Goal: Browse casually: Explore the website without a specific task or goal

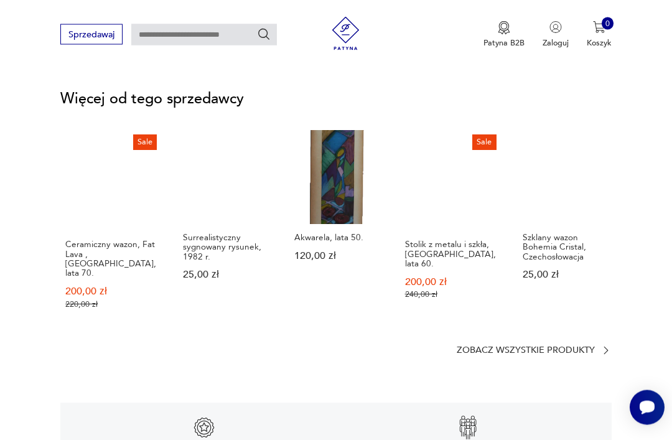
scroll to position [1524, 0]
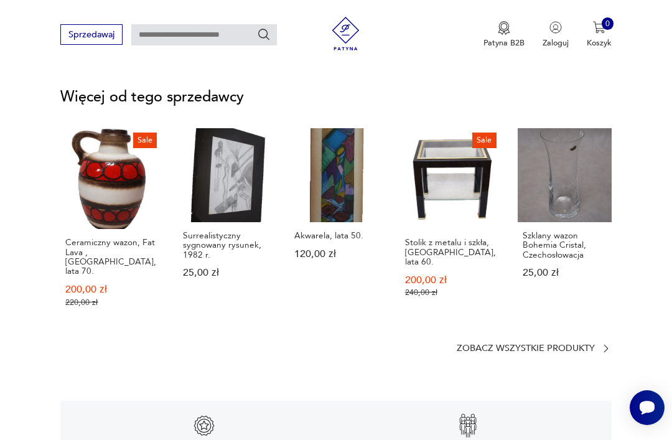
click at [506, 345] on p "Zobacz wszystkie produkty" at bounding box center [526, 348] width 138 height 7
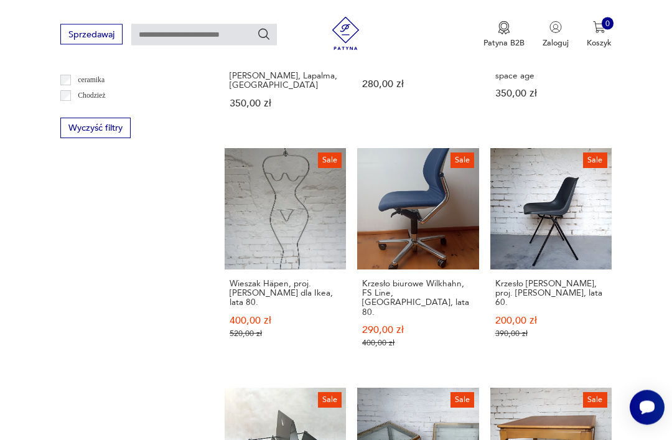
scroll to position [746, 0]
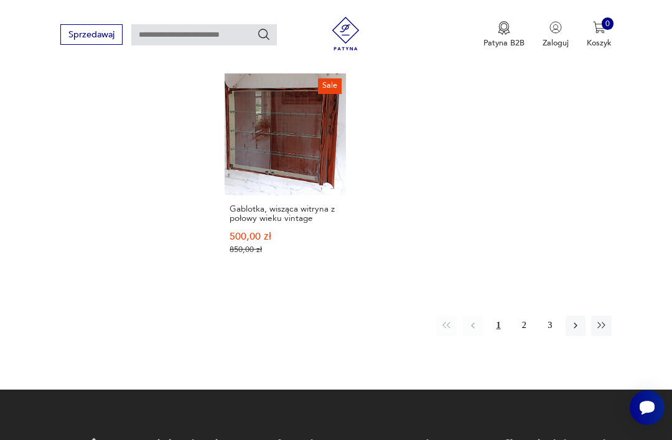
click at [526, 330] on button "2" at bounding box center [524, 326] width 20 height 20
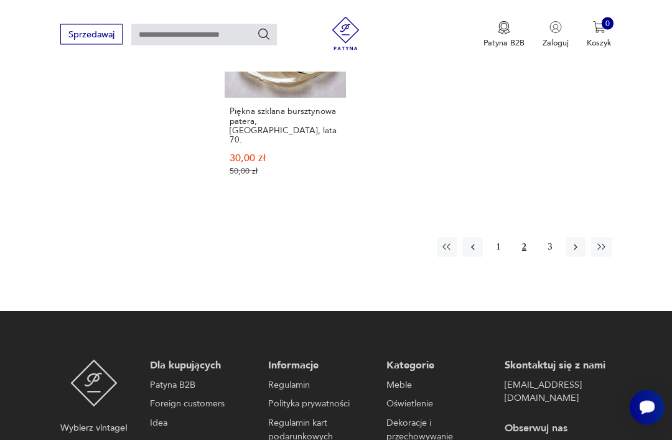
scroll to position [1599, 0]
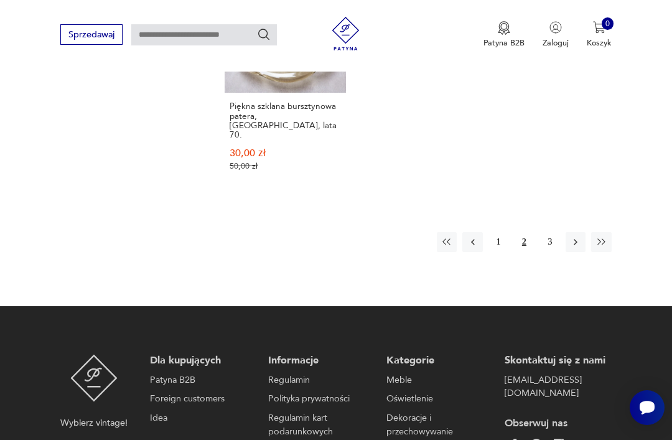
click at [550, 252] on button "3" at bounding box center [550, 242] width 20 height 20
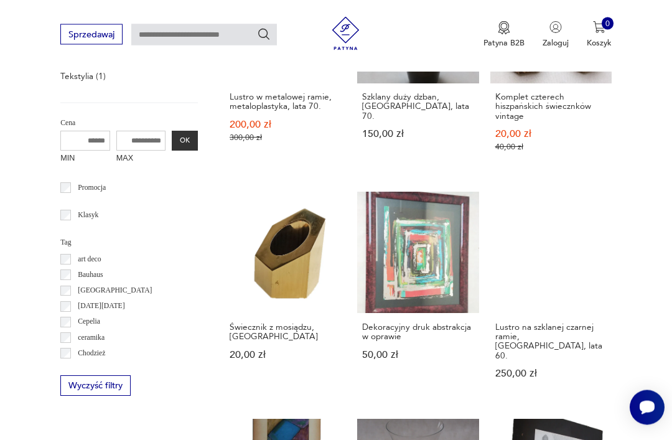
scroll to position [487, 0]
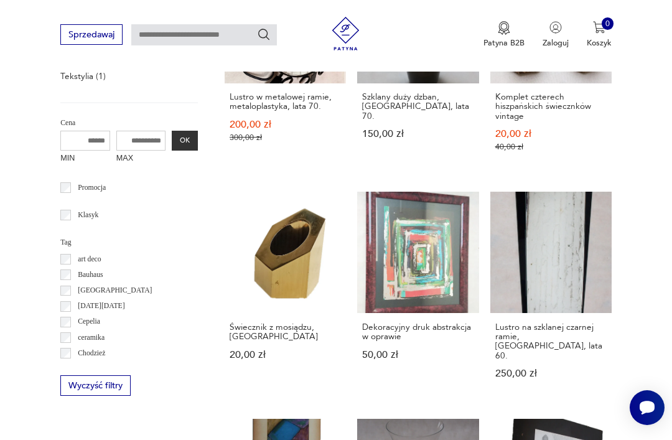
click at [362, 342] on h3 "Dekoracyjny druk abstrakcja w oprawie" at bounding box center [417, 331] width 111 height 19
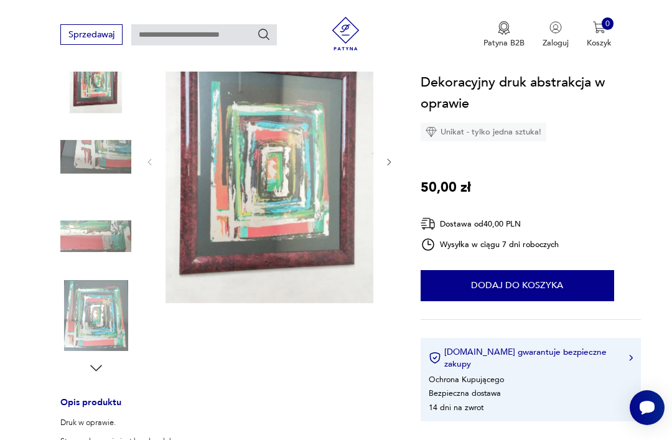
scroll to position [173, 0]
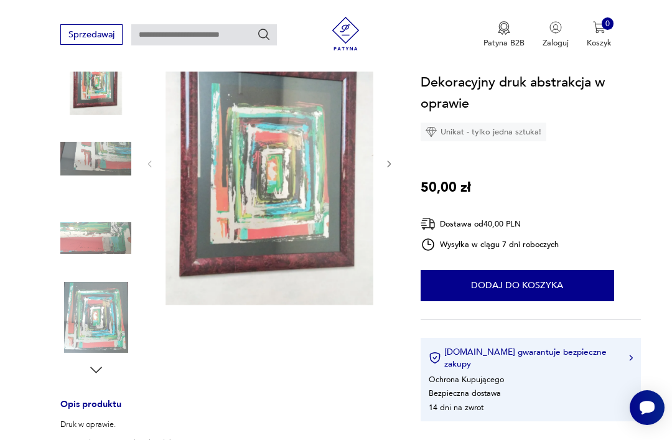
click at [85, 234] on img at bounding box center [95, 238] width 71 height 71
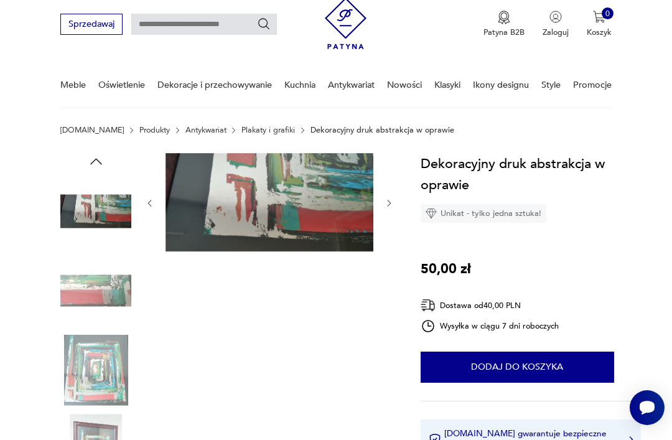
scroll to position [0, 0]
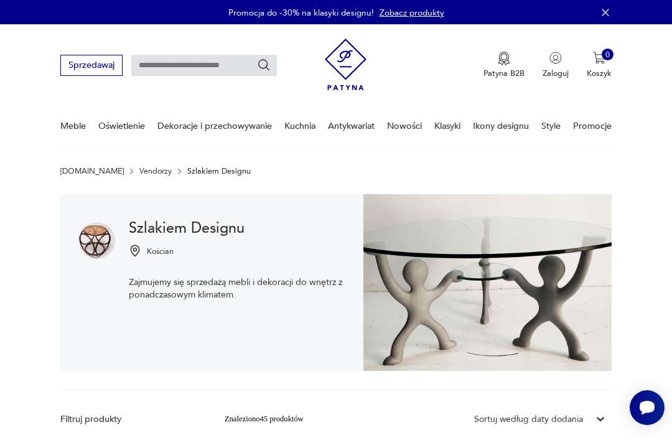
click at [394, 125] on link "Nowości" at bounding box center [404, 126] width 35 height 43
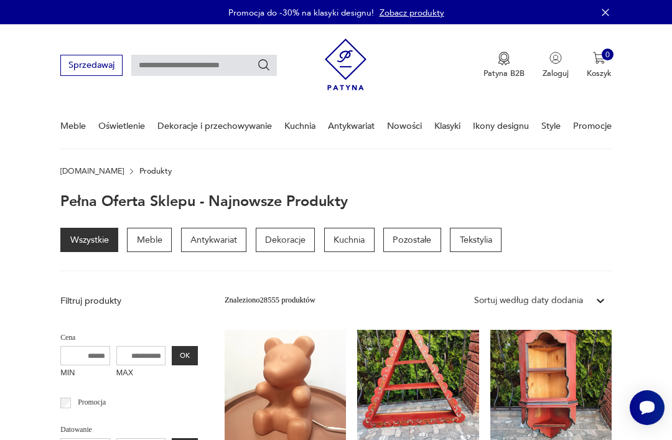
click at [398, 124] on link "Nowości" at bounding box center [404, 126] width 35 height 43
click at [444, 127] on link "Klasyki" at bounding box center [447, 126] width 26 height 43
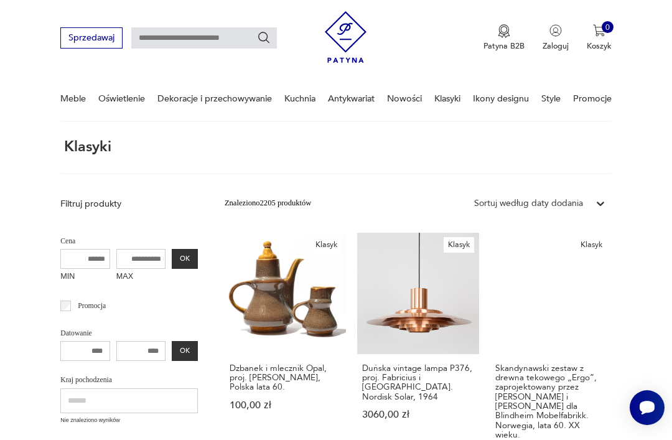
scroll to position [27, 0]
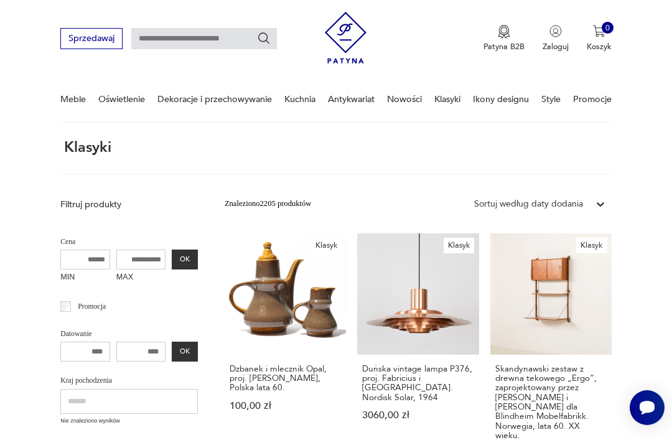
click at [578, 98] on link "Promocje" at bounding box center [592, 99] width 39 height 43
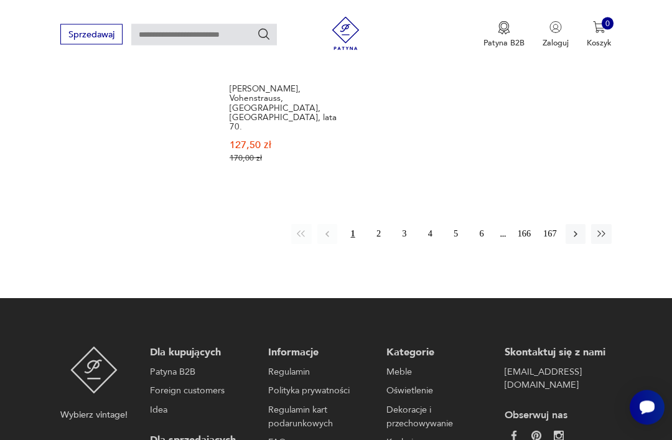
scroll to position [1628, 0]
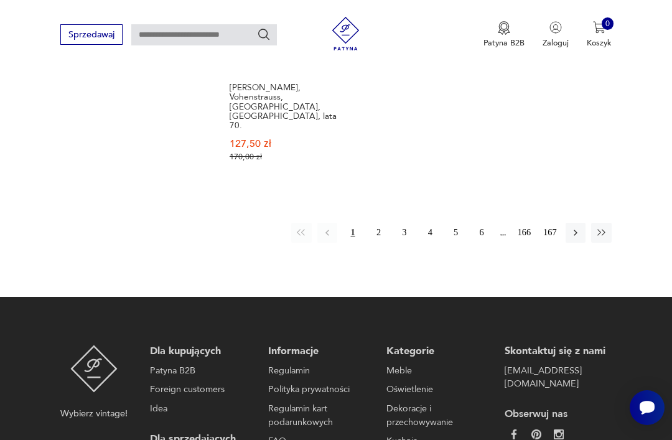
click at [376, 223] on button "2" at bounding box center [378, 233] width 20 height 20
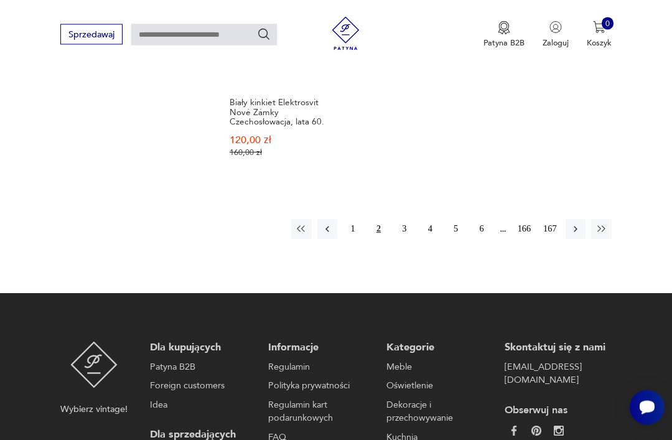
scroll to position [1628, 0]
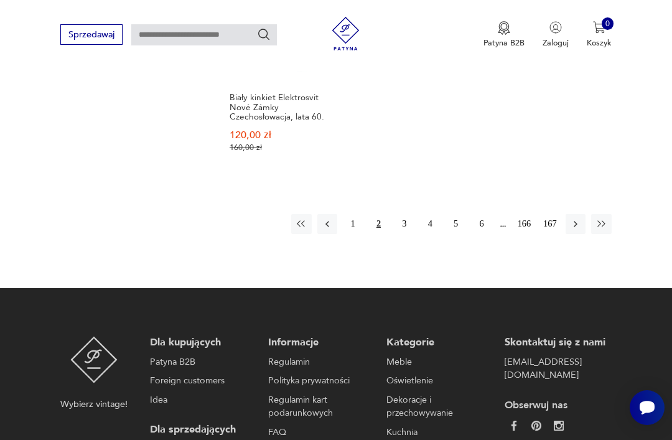
click at [397, 214] on button "3" at bounding box center [405, 224] width 20 height 20
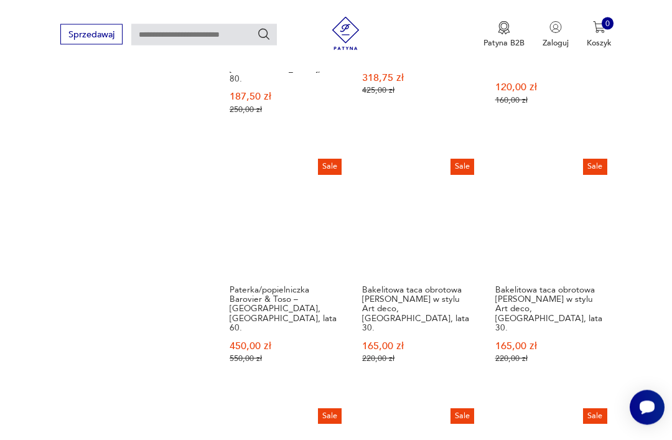
scroll to position [947, 0]
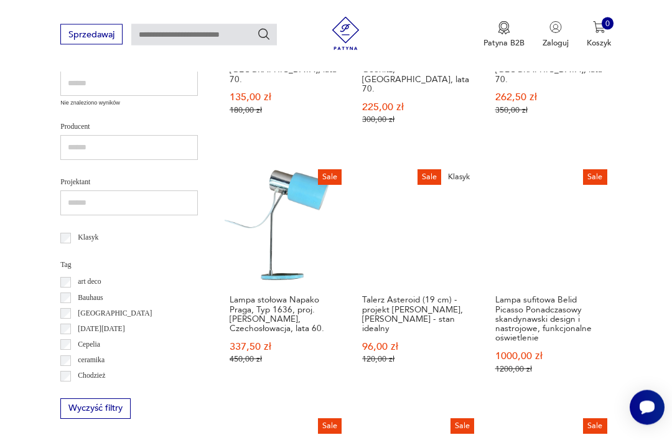
scroll to position [448, 0]
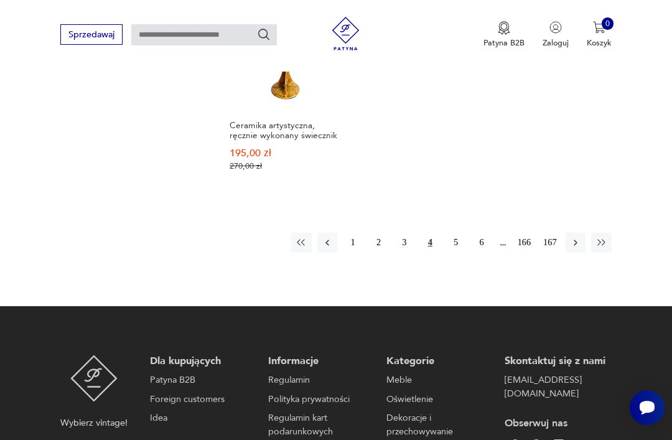
click at [449, 240] on button "5" at bounding box center [456, 243] width 20 height 20
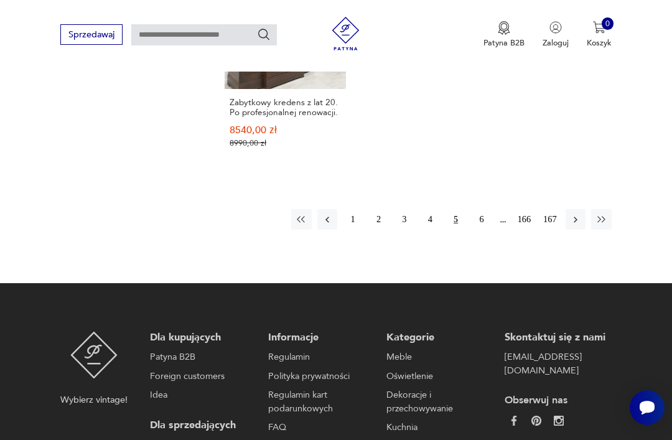
scroll to position [1591, 0]
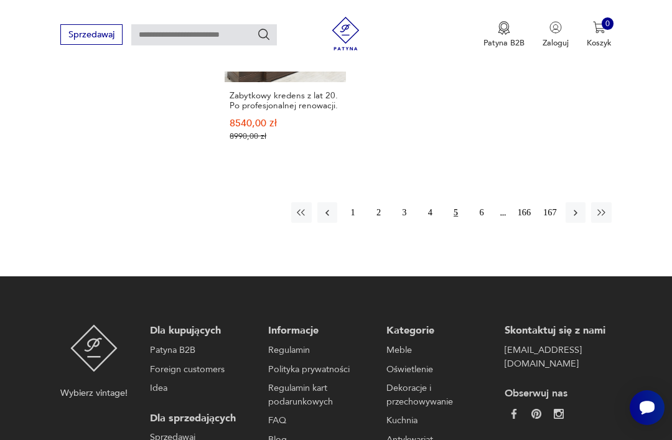
click at [481, 222] on button "6" at bounding box center [482, 212] width 20 height 20
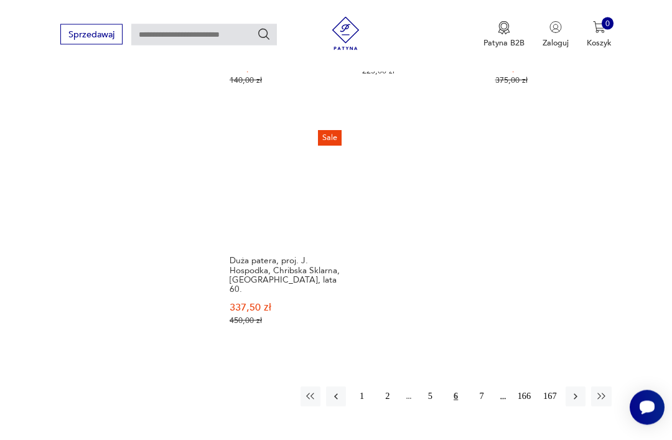
scroll to position [1427, 0]
click at [475, 390] on button "7" at bounding box center [482, 396] width 20 height 20
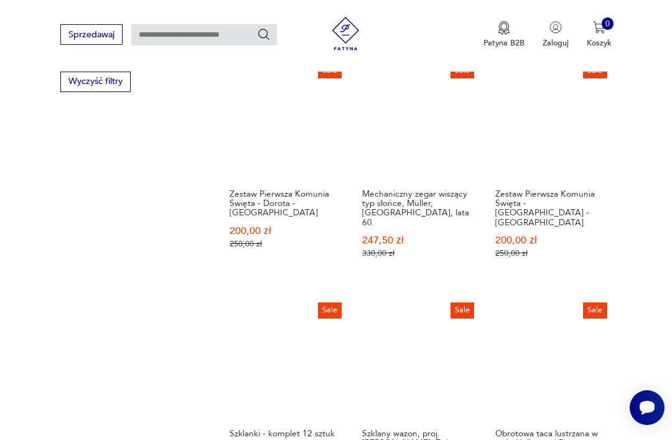
scroll to position [135, 0]
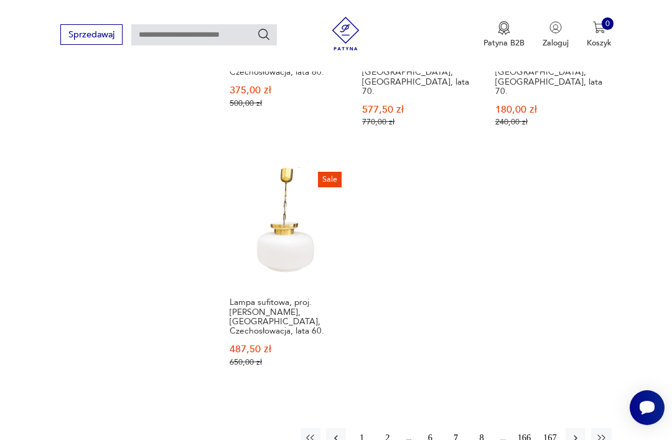
click at [478, 428] on button "8" at bounding box center [482, 438] width 20 height 20
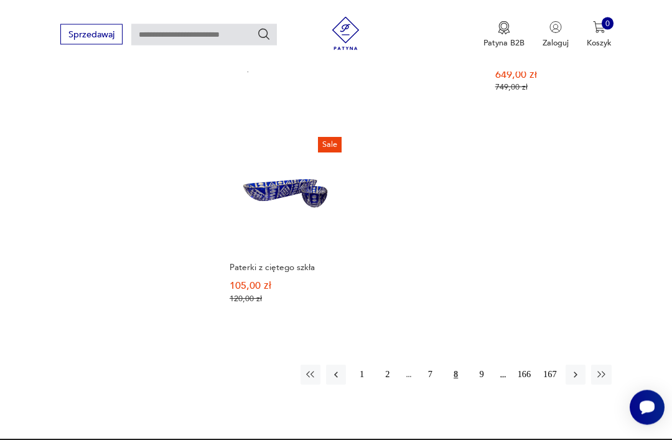
scroll to position [1420, 0]
click at [480, 385] on button "9" at bounding box center [482, 375] width 20 height 20
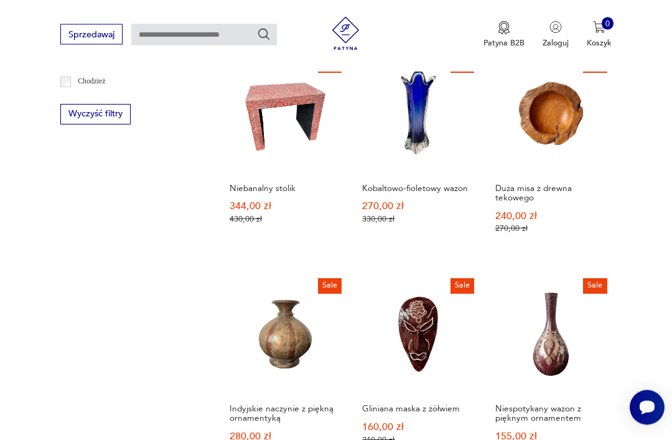
scroll to position [752, 0]
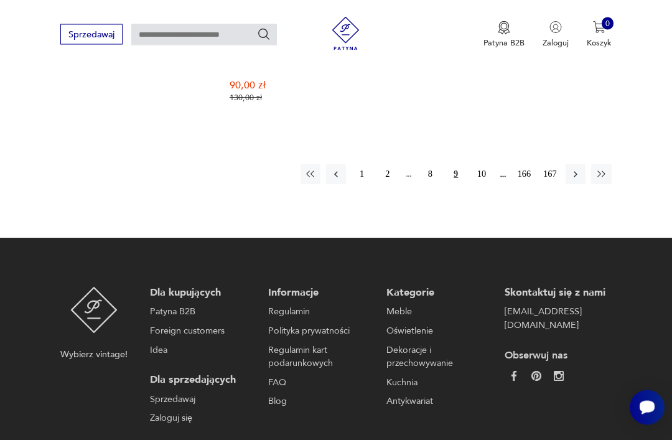
click at [483, 185] on button "10" at bounding box center [482, 175] width 20 height 20
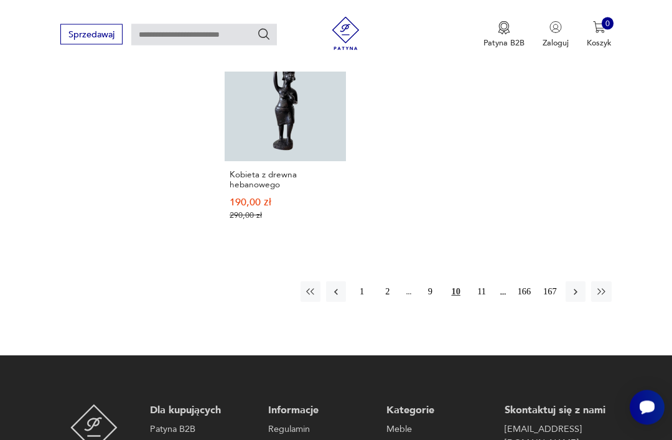
click at [475, 302] on button "11" at bounding box center [482, 292] width 20 height 20
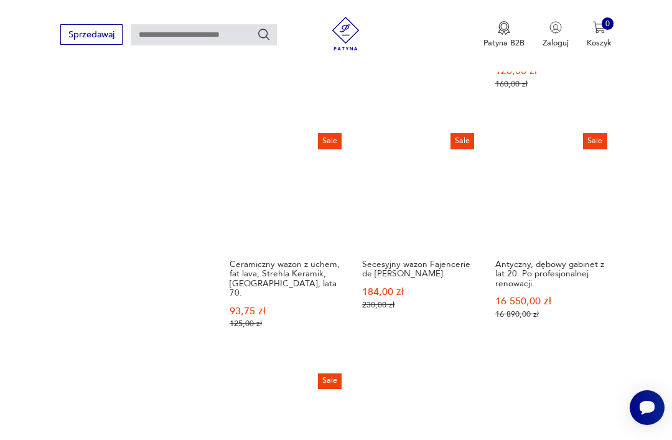
scroll to position [1212, 0]
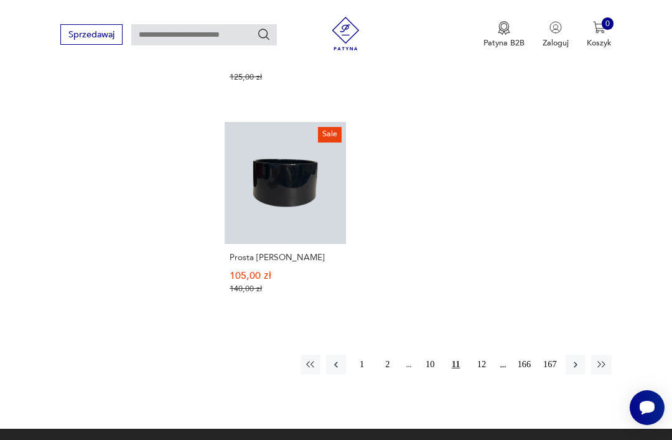
click at [478, 355] on button "12" at bounding box center [482, 365] width 20 height 20
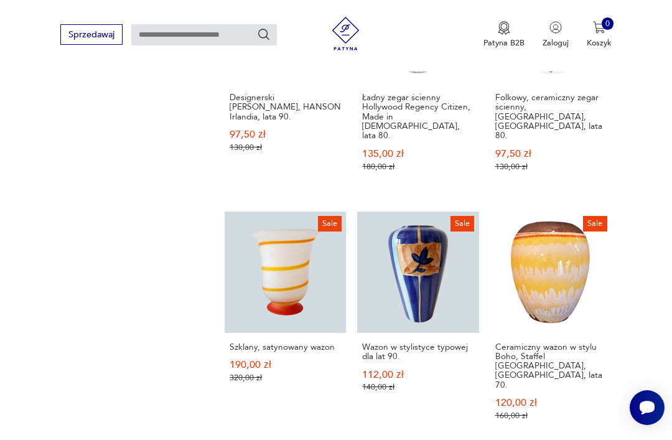
scroll to position [135, 0]
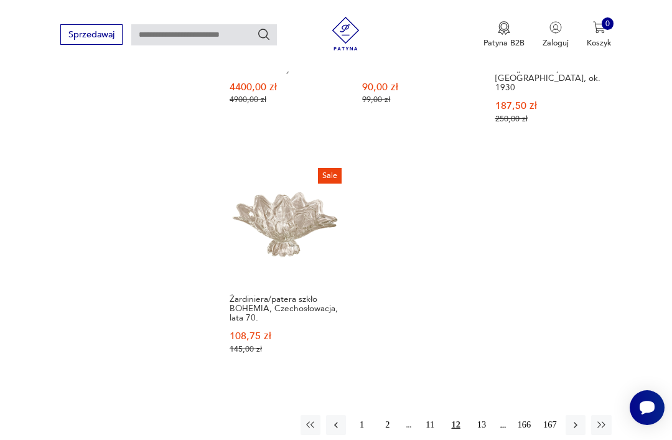
click at [480, 415] on button "13" at bounding box center [482, 425] width 20 height 20
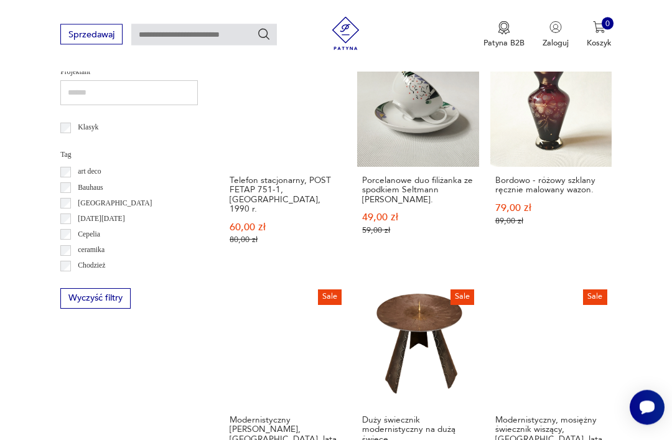
scroll to position [135, 0]
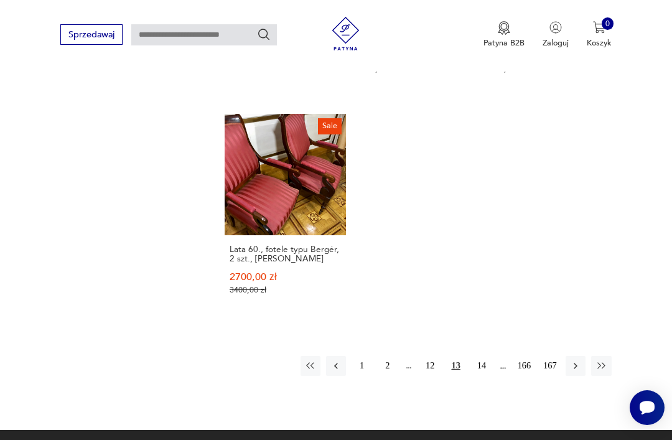
click at [480, 372] on button "14" at bounding box center [482, 366] width 20 height 20
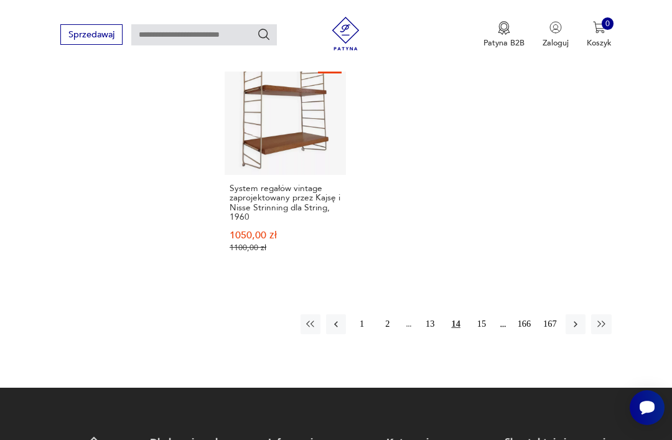
scroll to position [1548, 0]
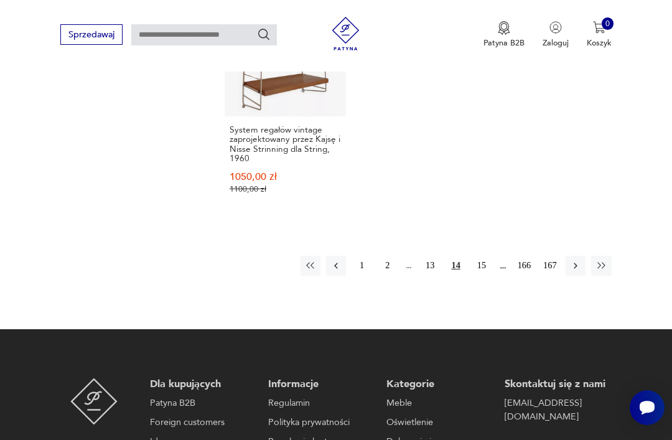
click at [480, 273] on button "15" at bounding box center [482, 266] width 20 height 20
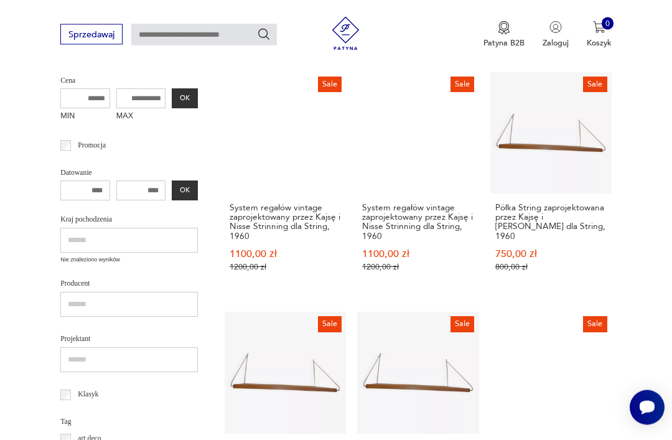
scroll to position [292, 0]
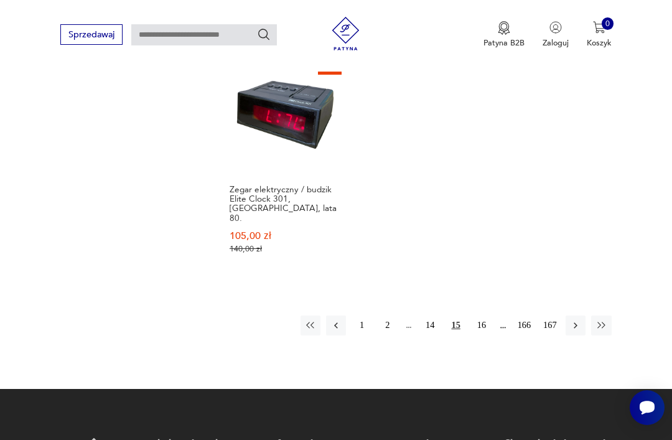
click at [477, 322] on button "16" at bounding box center [482, 326] width 20 height 20
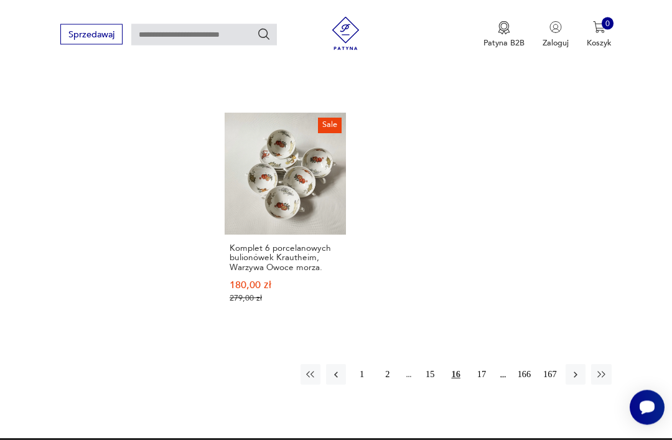
scroll to position [1493, 0]
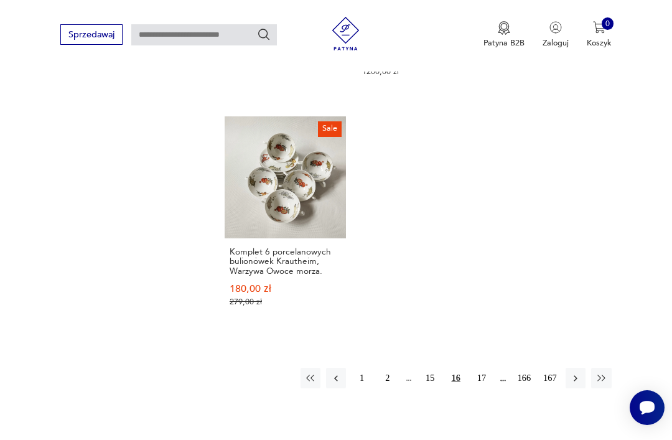
click at [478, 368] on button "17" at bounding box center [482, 378] width 20 height 20
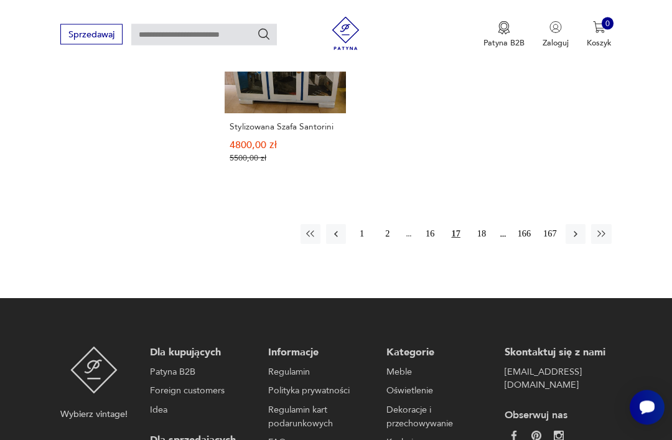
scroll to position [1562, 0]
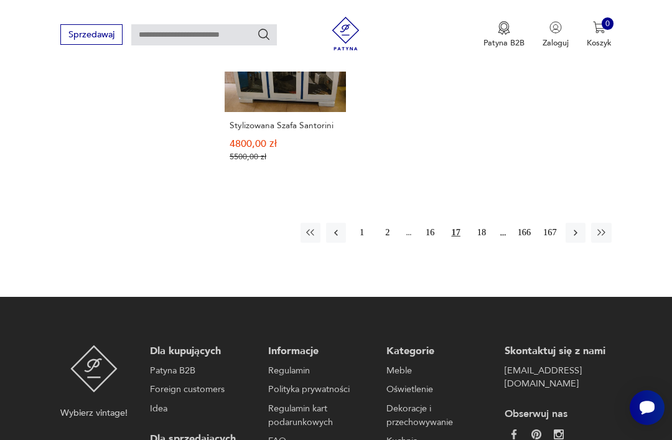
click at [476, 243] on button "18" at bounding box center [482, 233] width 20 height 20
